Goal: Transaction & Acquisition: Purchase product/service

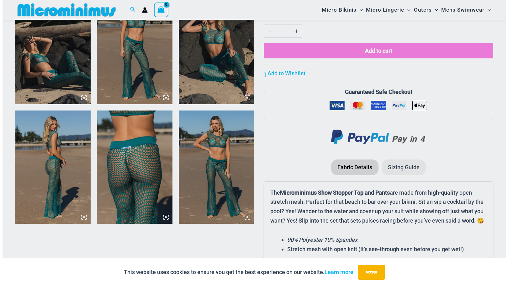
scroll to position [556, 0]
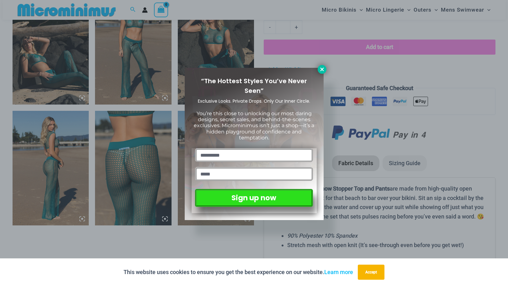
click at [322, 69] on icon at bounding box center [321, 68] width 3 height 3
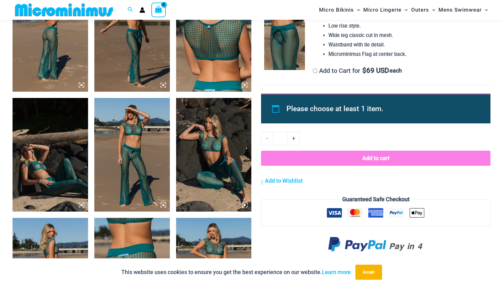
scroll to position [447, 0]
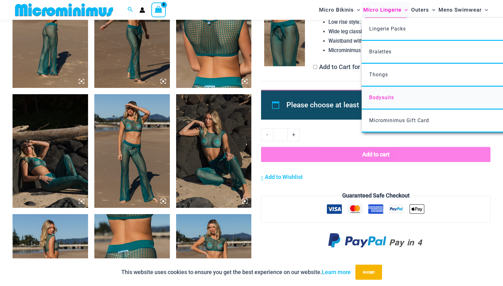
click at [386, 95] on span "Bodysuits" at bounding box center [381, 97] width 25 height 6
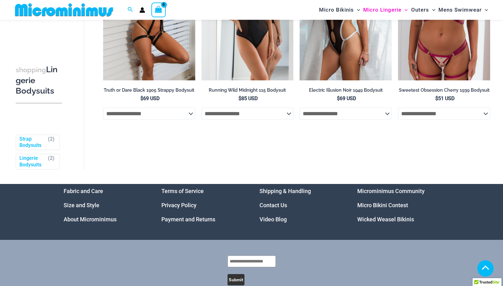
scroll to position [128, 0]
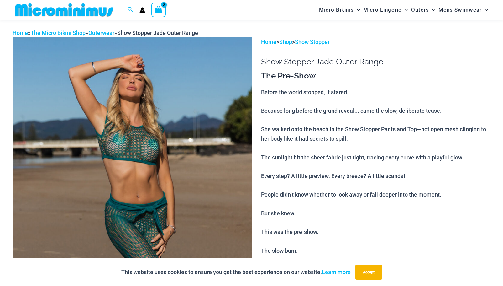
scroll to position [20, 0]
click at [190, 70] on img at bounding box center [132, 216] width 239 height 359
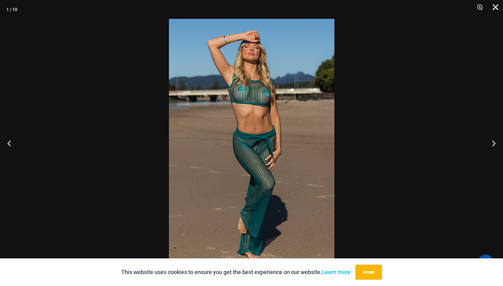
click at [496, 6] on button "Close" at bounding box center [494, 9] width 16 height 19
